Goal: Task Accomplishment & Management: Manage account settings

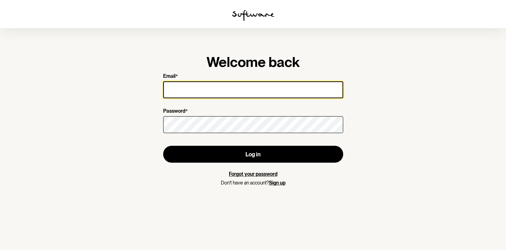
type input "[EMAIL_ADDRESS][DOMAIN_NAME]"
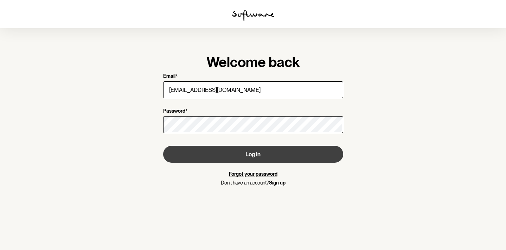
click at [240, 159] on button "Log in" at bounding box center [253, 154] width 180 height 17
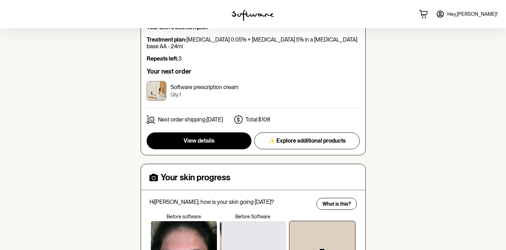
scroll to position [112, 0]
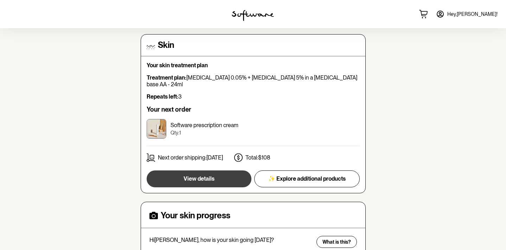
click at [220, 174] on button "View details" at bounding box center [199, 178] width 105 height 17
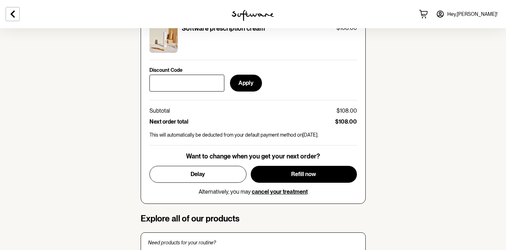
scroll to position [310, 0]
click at [201, 176] on button "Delay" at bounding box center [197, 174] width 97 height 17
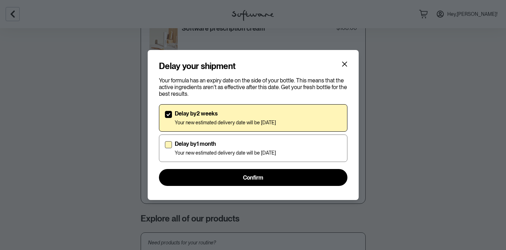
click at [227, 150] on p "Your new estimated delivery date will be [DATE]" at bounding box center [225, 153] width 101 height 6
click at [165, 148] on input "Delay by 1 month Your new estimated delivery date will be [DATE]" at bounding box center [165, 148] width 0 height 0
checkbox input "true"
checkbox input "false"
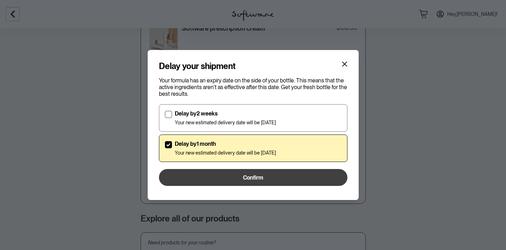
click at [247, 176] on span "Confirm" at bounding box center [253, 177] width 20 height 7
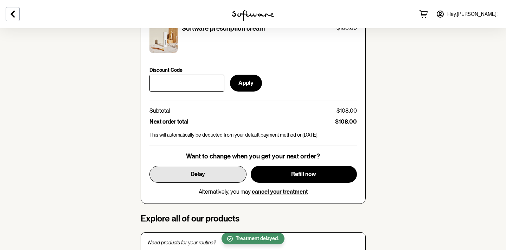
click at [221, 167] on button "Delay" at bounding box center [197, 174] width 97 height 17
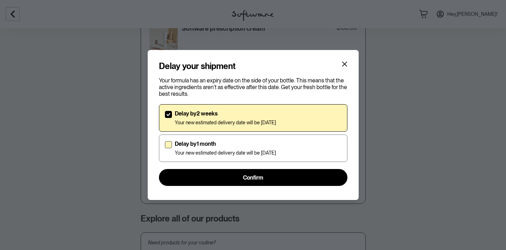
click at [220, 140] on p "Delay by 1 month" at bounding box center [225, 143] width 101 height 7
click at [165, 148] on input "Delay by 1 month Your new estimated delivery date will be [DATE]" at bounding box center [165, 148] width 0 height 0
checkbox input "true"
checkbox input "false"
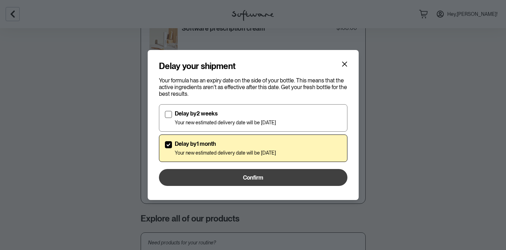
click at [231, 176] on button "Confirm" at bounding box center [253, 177] width 188 height 17
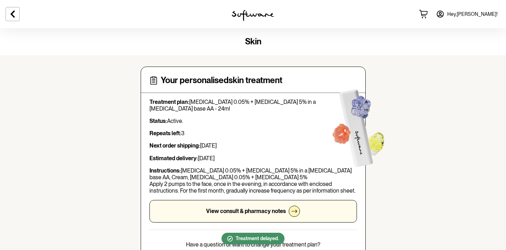
scroll to position [0, 0]
